Goal: Task Accomplishment & Management: Manage account settings

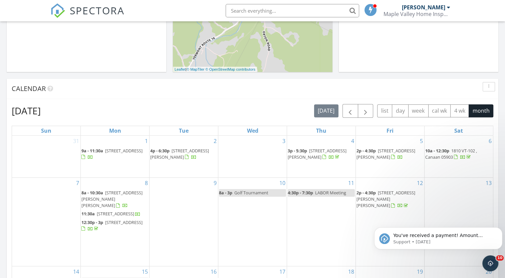
scroll to position [276, 0]
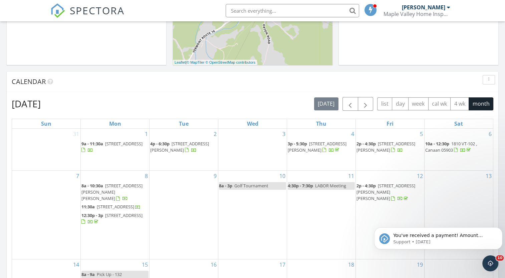
click at [405, 186] on span "132 Cheney Rd, Lowell 05847" at bounding box center [386, 192] width 59 height 19
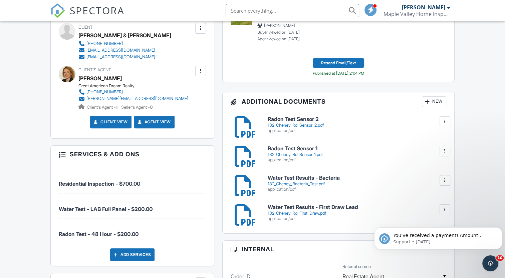
click at [434, 103] on div "New" at bounding box center [434, 101] width 24 height 11
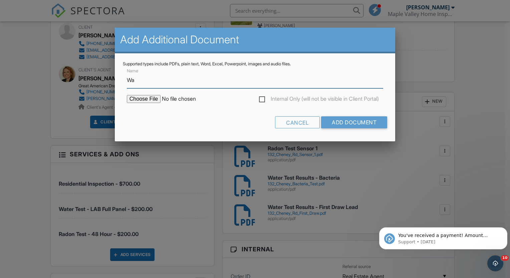
type input "Water Test Results - Gross Alpha"
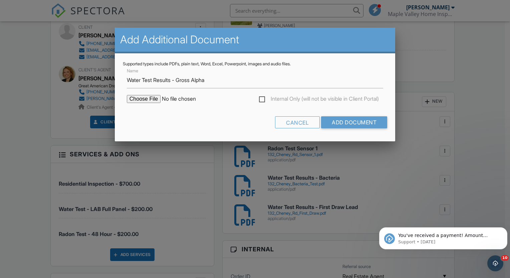
click at [147, 101] on input "file" at bounding box center [183, 99] width 113 height 8
type input "C:\fakepath\132 Cheney Rd Gross Alpha.pdf"
click at [373, 126] on input "Add Document" at bounding box center [354, 123] width 66 height 12
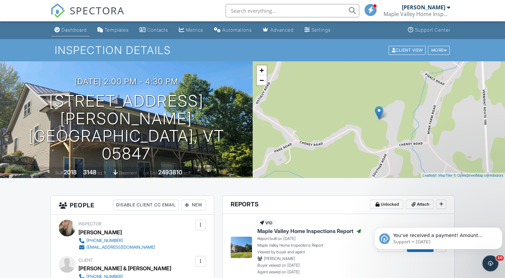
click at [77, 28] on div "Dashboard" at bounding box center [73, 30] width 25 height 6
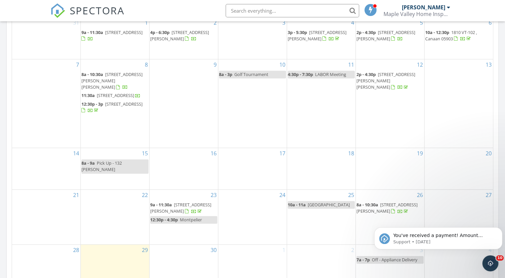
scroll to position [393, 0]
